Goal: Task Accomplishment & Management: Manage account settings

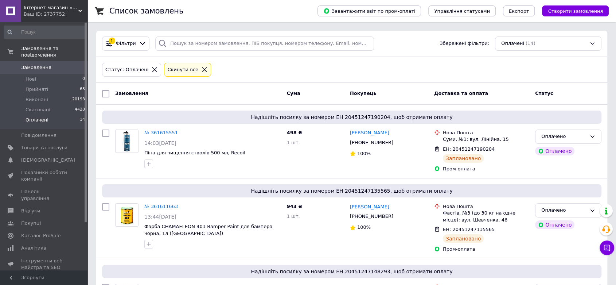
click at [201, 69] on icon at bounding box center [204, 69] width 7 height 7
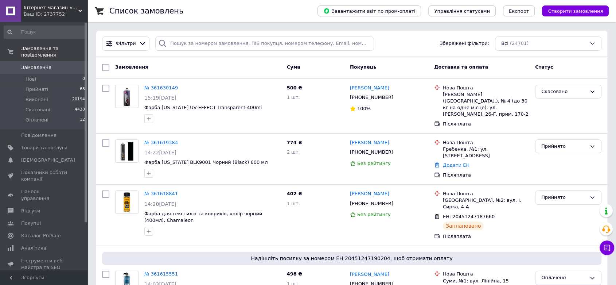
click at [198, 59] on div "Замовлення Cума Покупець Доставка та оплата Статус" at bounding box center [351, 68] width 511 height 22
click at [203, 46] on input "search" at bounding box center [264, 43] width 219 height 14
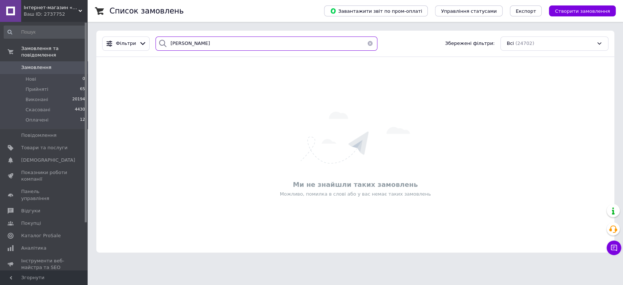
type input "кирич"
click at [45, 86] on span "Прийняті" at bounding box center [37, 89] width 23 height 7
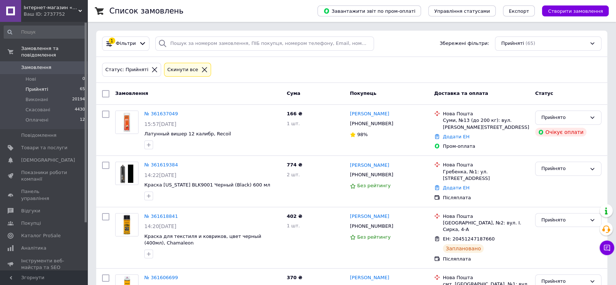
click at [201, 68] on icon at bounding box center [204, 69] width 7 height 7
